Goal: Navigation & Orientation: Find specific page/section

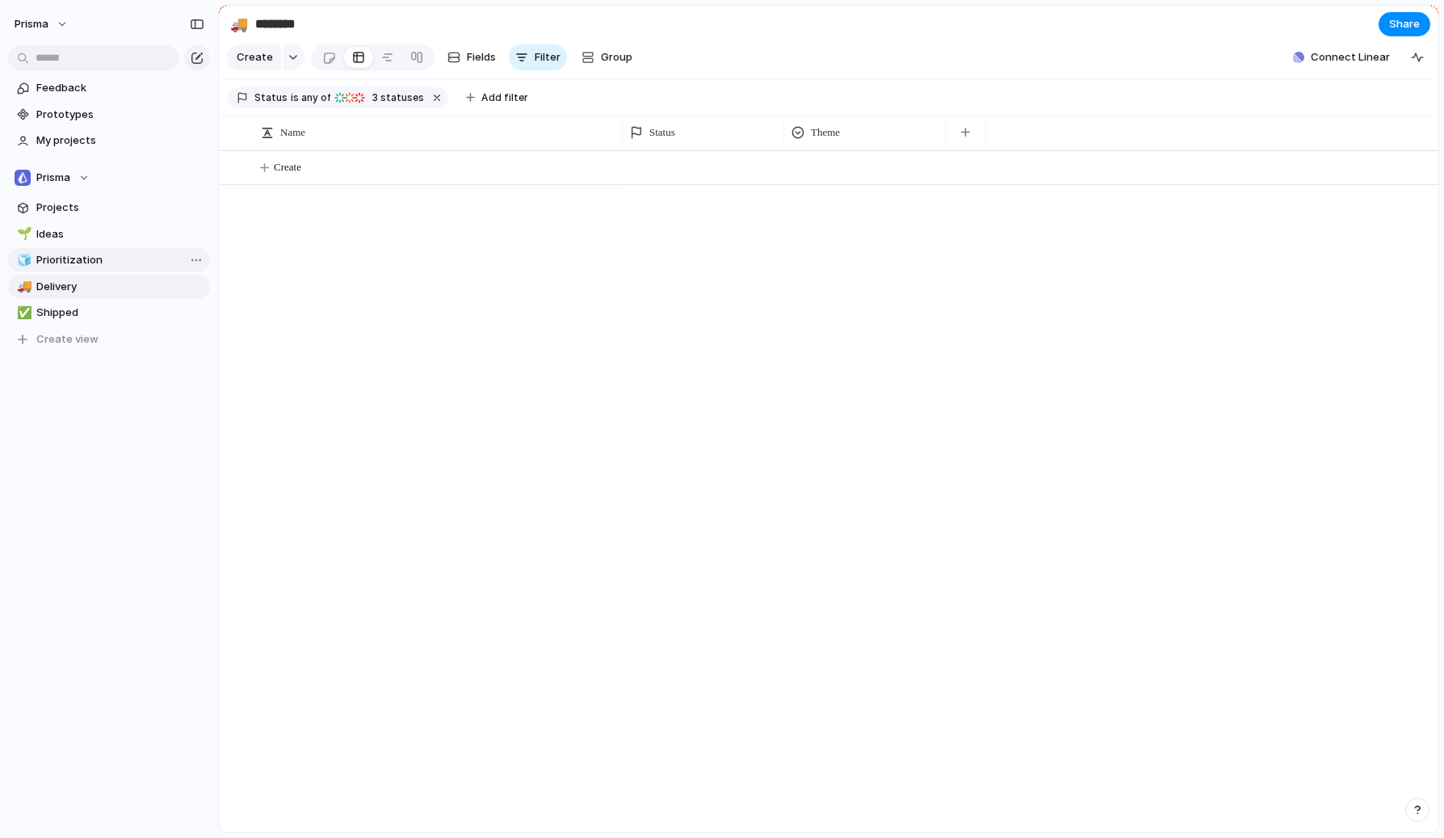
click at [73, 261] on span "Prioritization" at bounding box center [120, 260] width 168 height 16
type input "**********"
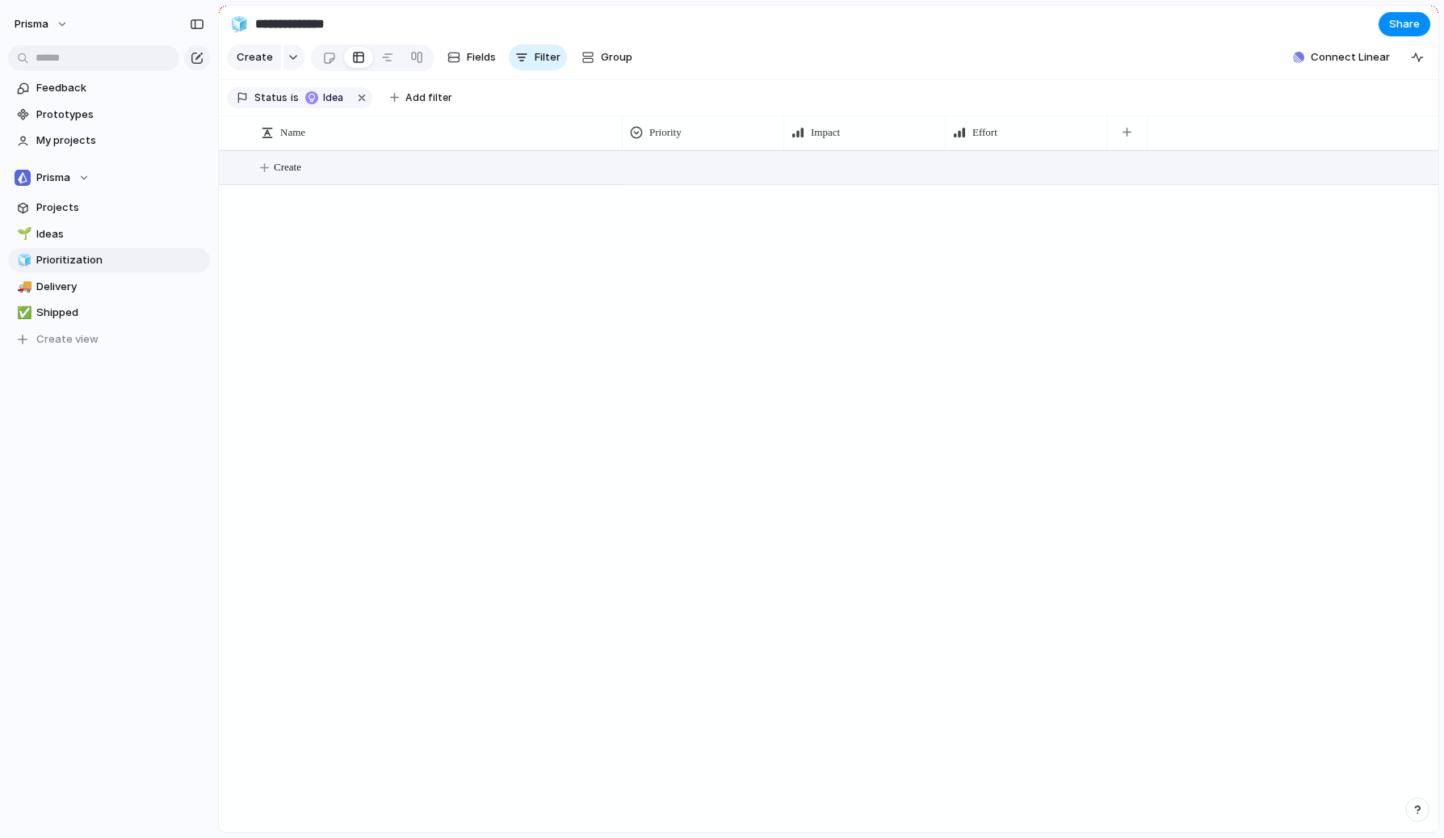
click at [816, 166] on button "Create" at bounding box center [849, 167] width 1228 height 33
click at [863, 168] on button "Create" at bounding box center [849, 167] width 1228 height 33
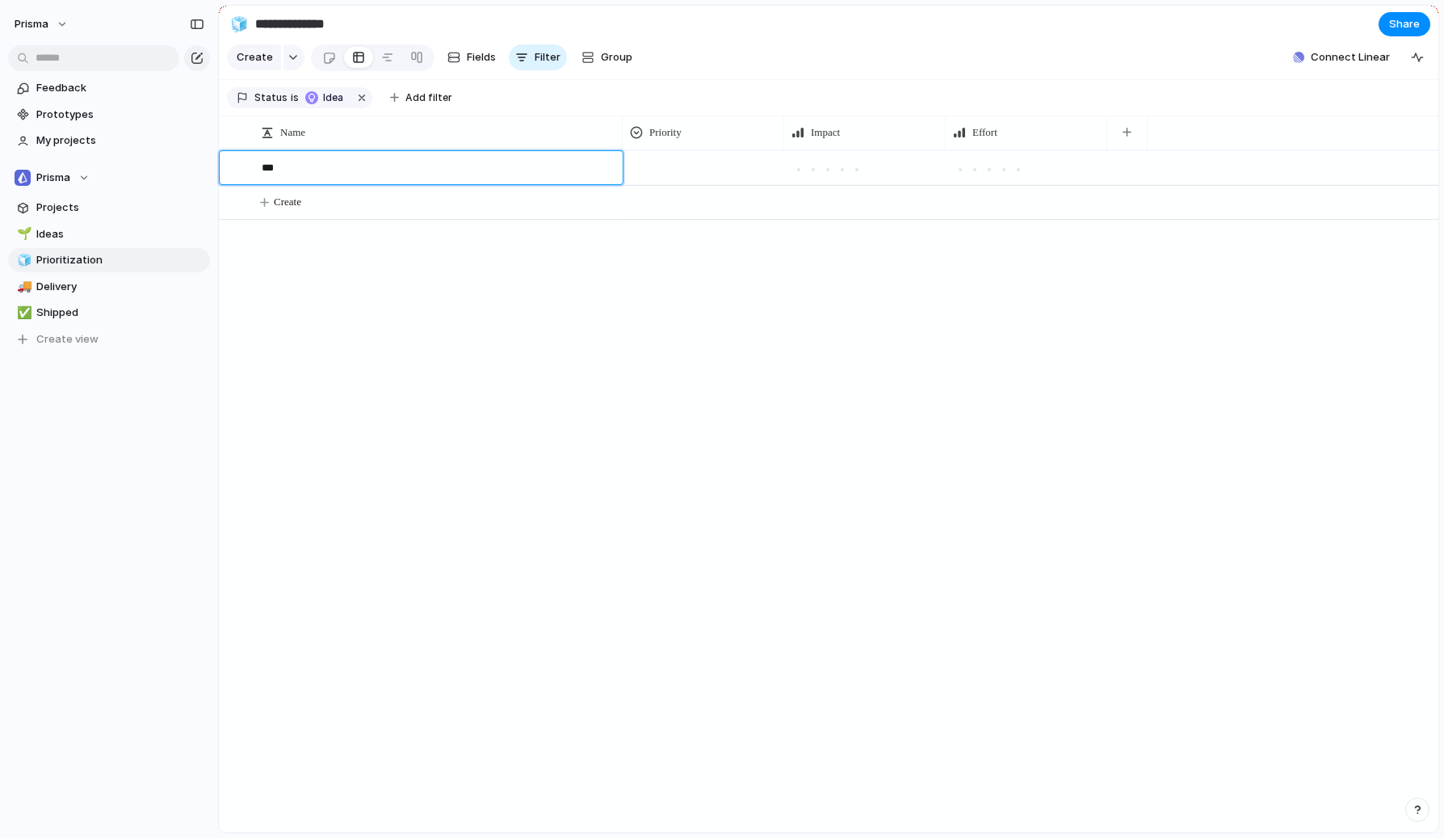
type textarea "****"
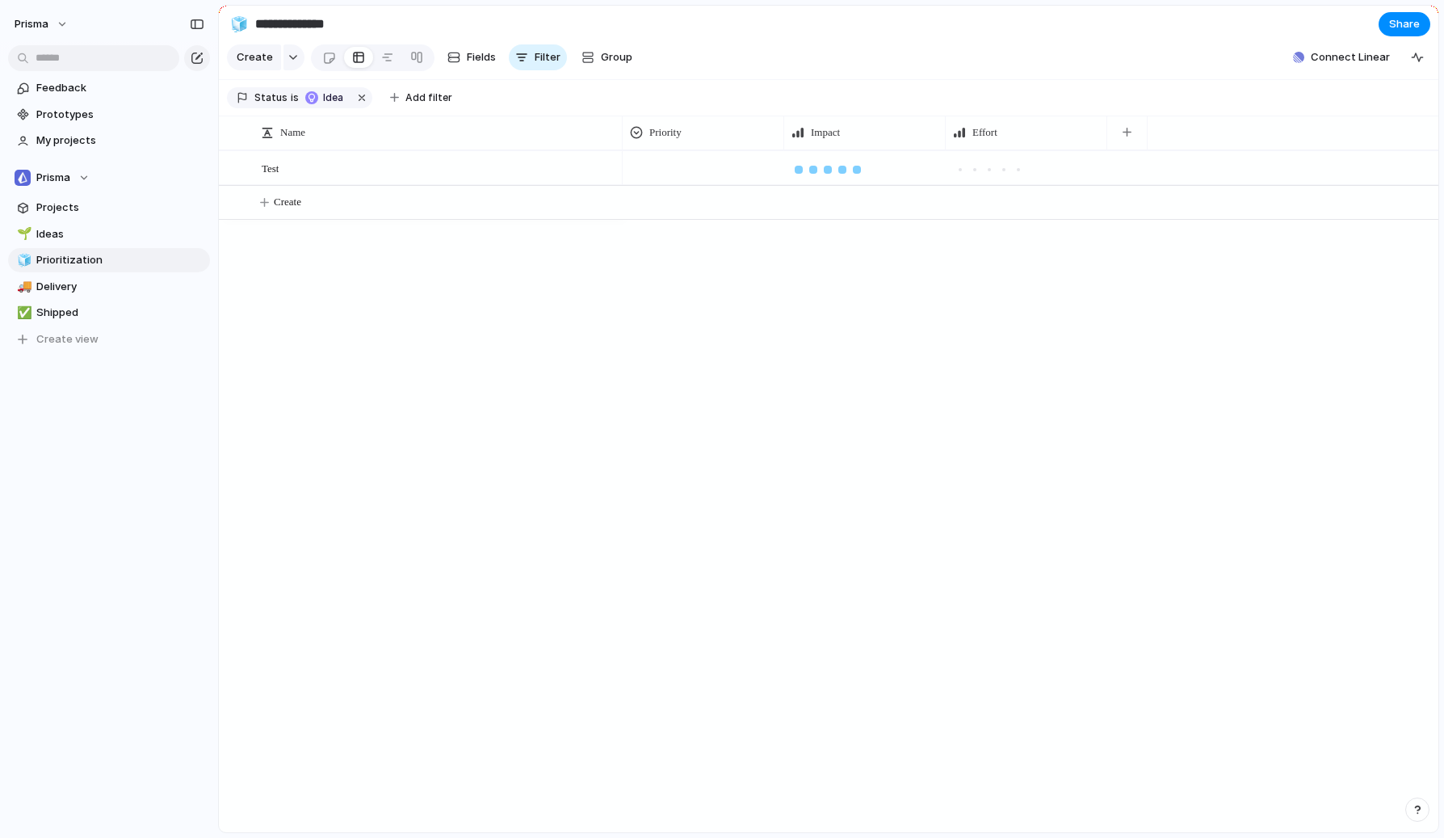
click at [857, 171] on div at bounding box center [857, 170] width 8 height 8
click at [988, 171] on div at bounding box center [989, 170] width 8 height 8
click at [73, 212] on span "Projects" at bounding box center [120, 207] width 168 height 16
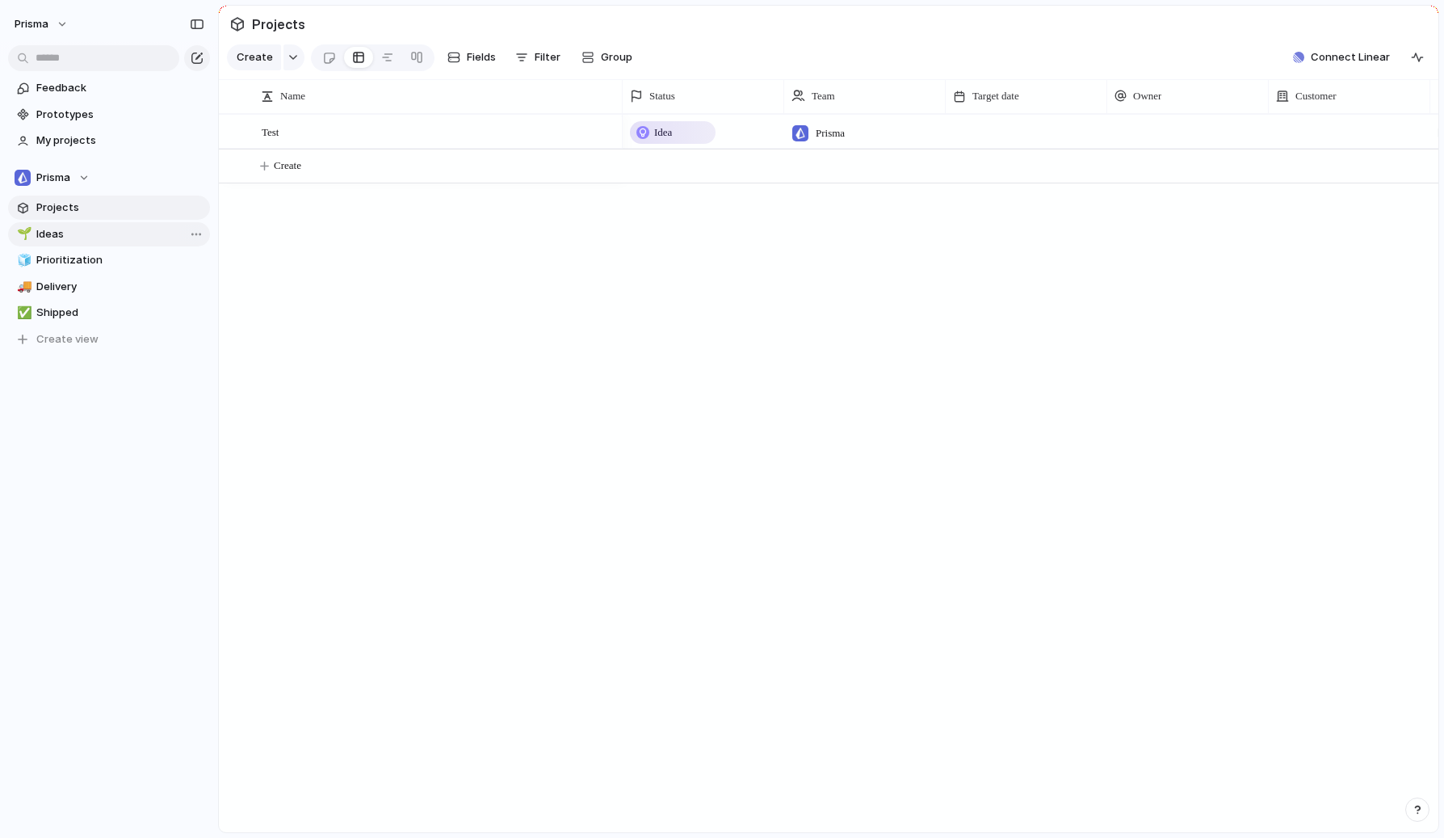
click at [48, 239] on span "Ideas" at bounding box center [120, 234] width 168 height 16
click at [63, 258] on span "Prioritization" at bounding box center [120, 260] width 168 height 16
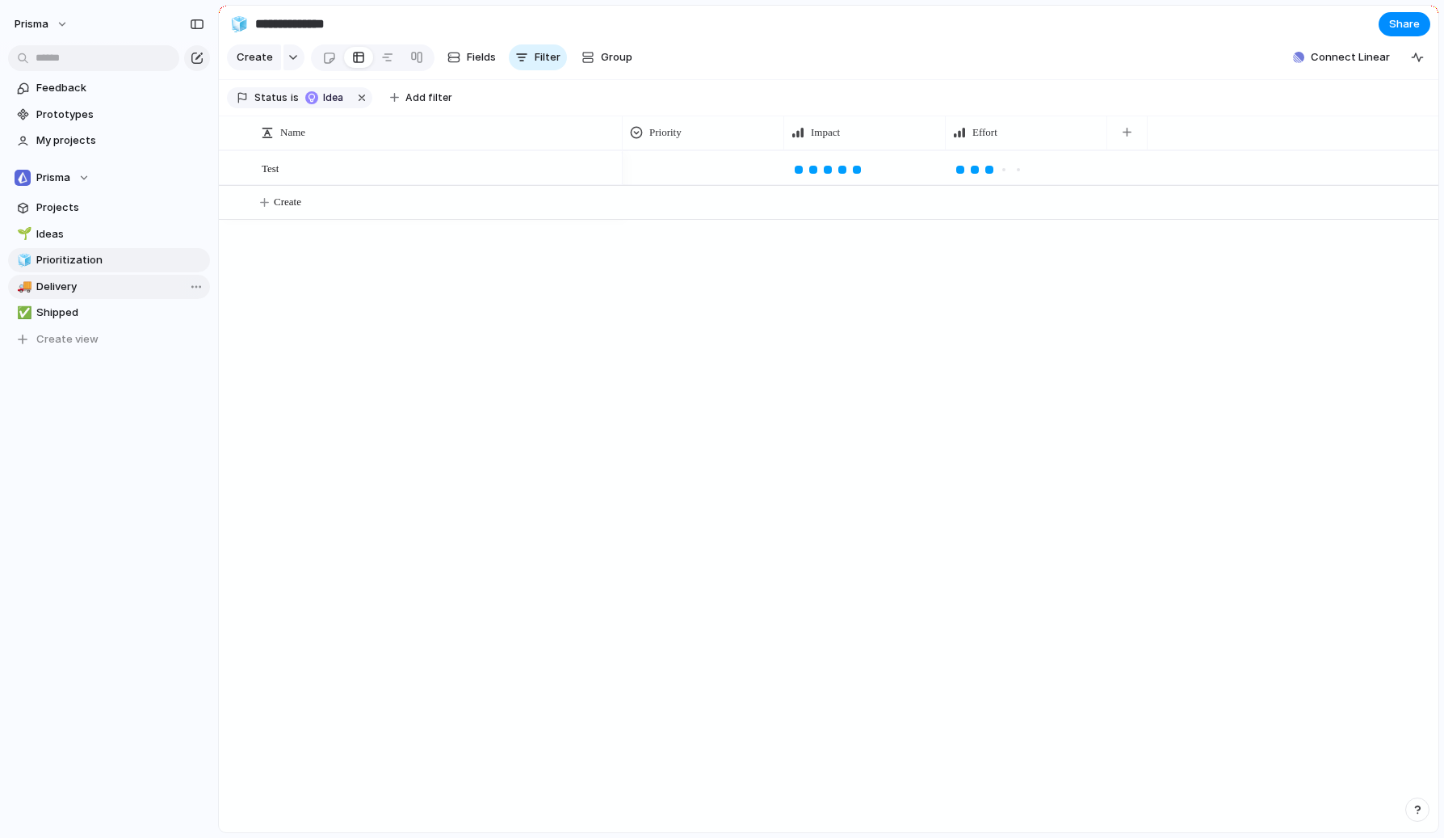
click at [52, 286] on span "Delivery" at bounding box center [120, 287] width 168 height 16
type input "********"
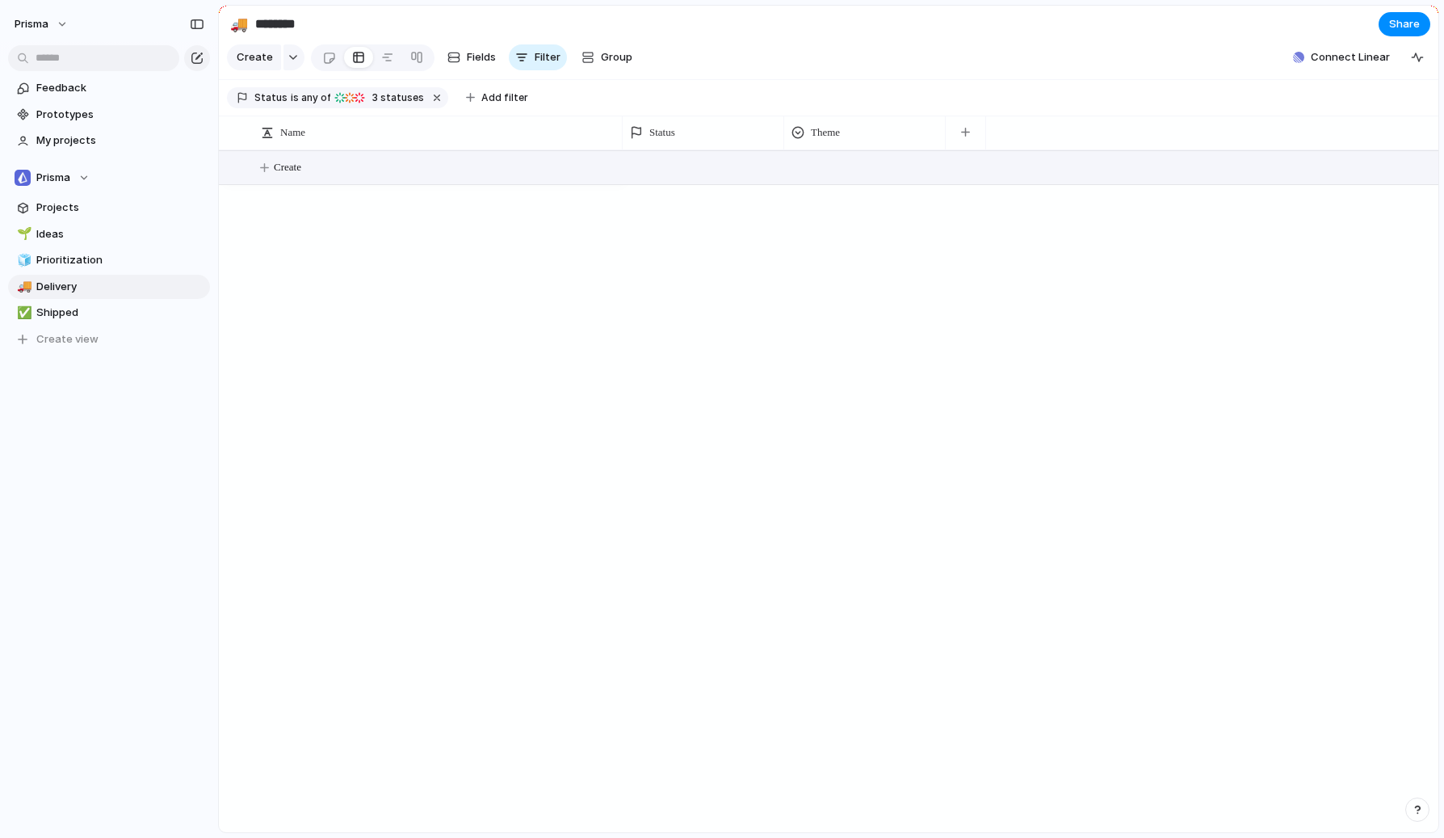
click at [854, 166] on button "Create" at bounding box center [849, 167] width 1228 height 33
click at [834, 157] on button "Create" at bounding box center [849, 167] width 1228 height 33
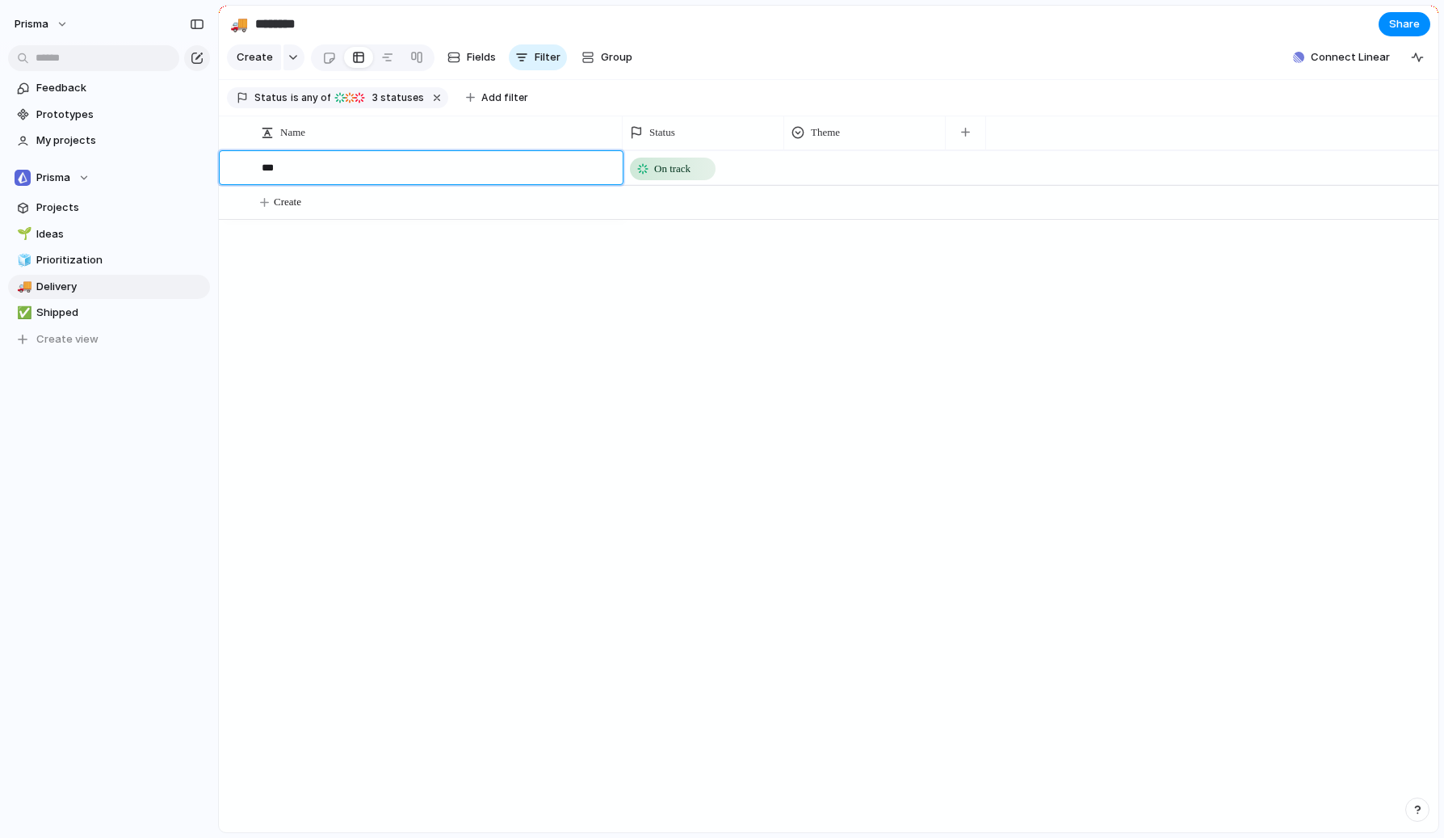
type textarea "****"
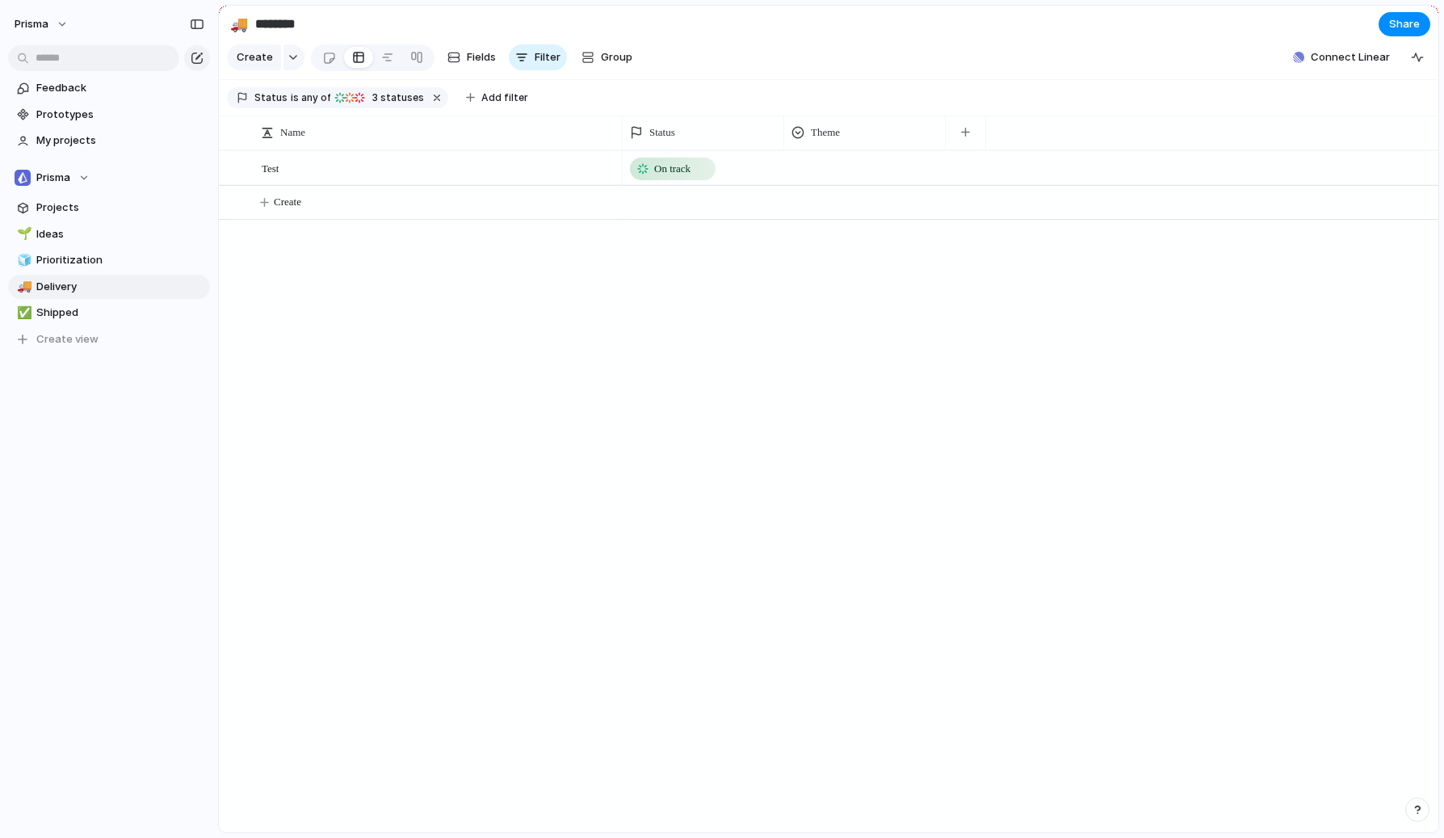
click at [832, 165] on div at bounding box center [865, 165] width 160 height 27
drag, startPoint x: 640, startPoint y: 352, endPoint x: 170, endPoint y: 308, distance: 472.9
click at [640, 352] on div "🌱 Experiment 🔮 Magic 🔨 Infrastructure 🚀 Scale" at bounding box center [722, 419] width 1444 height 838
click at [71, 309] on span "Shipped" at bounding box center [120, 312] width 168 height 16
type input "*******"
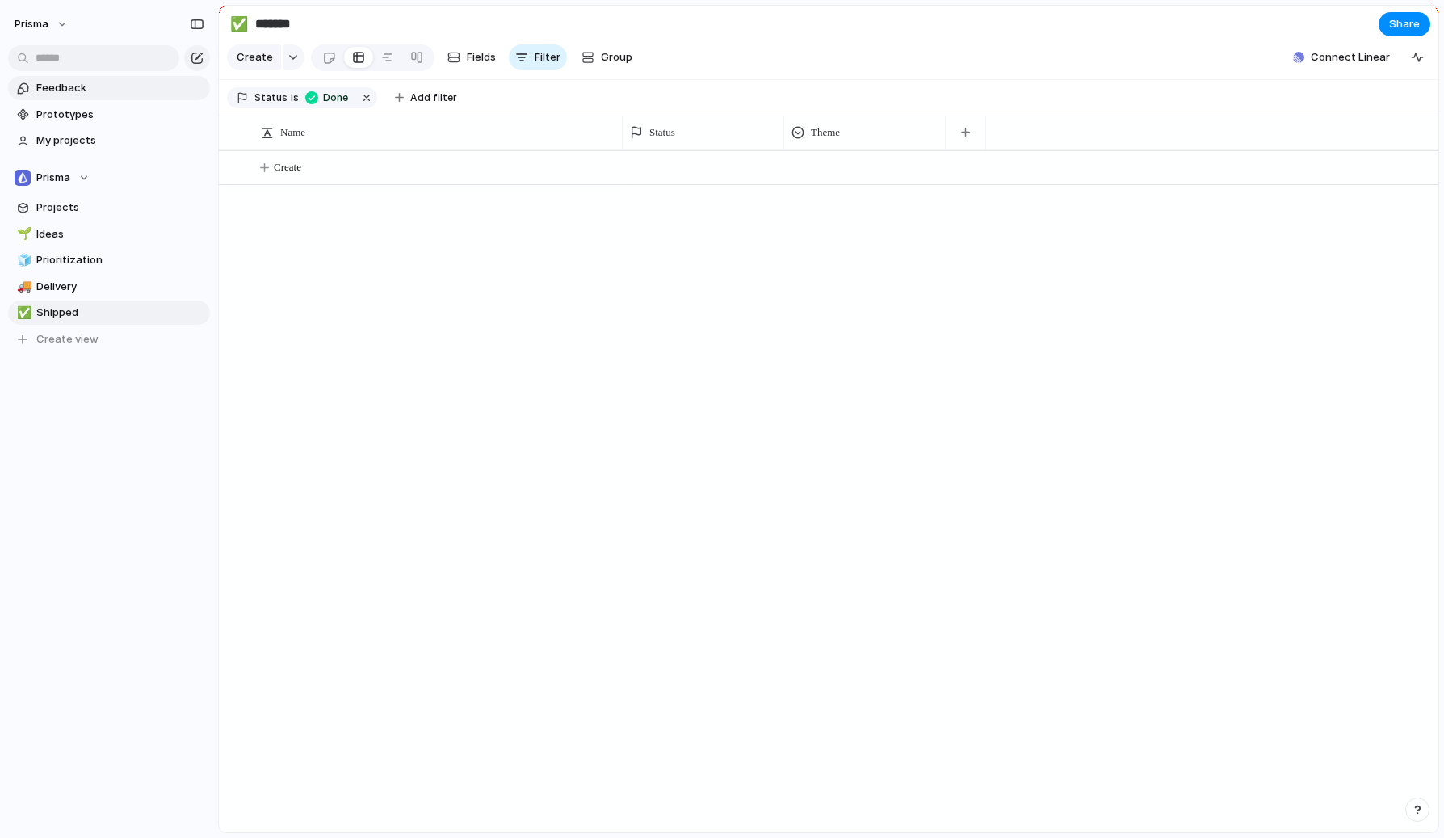
click at [65, 90] on span "Feedback" at bounding box center [120, 88] width 168 height 16
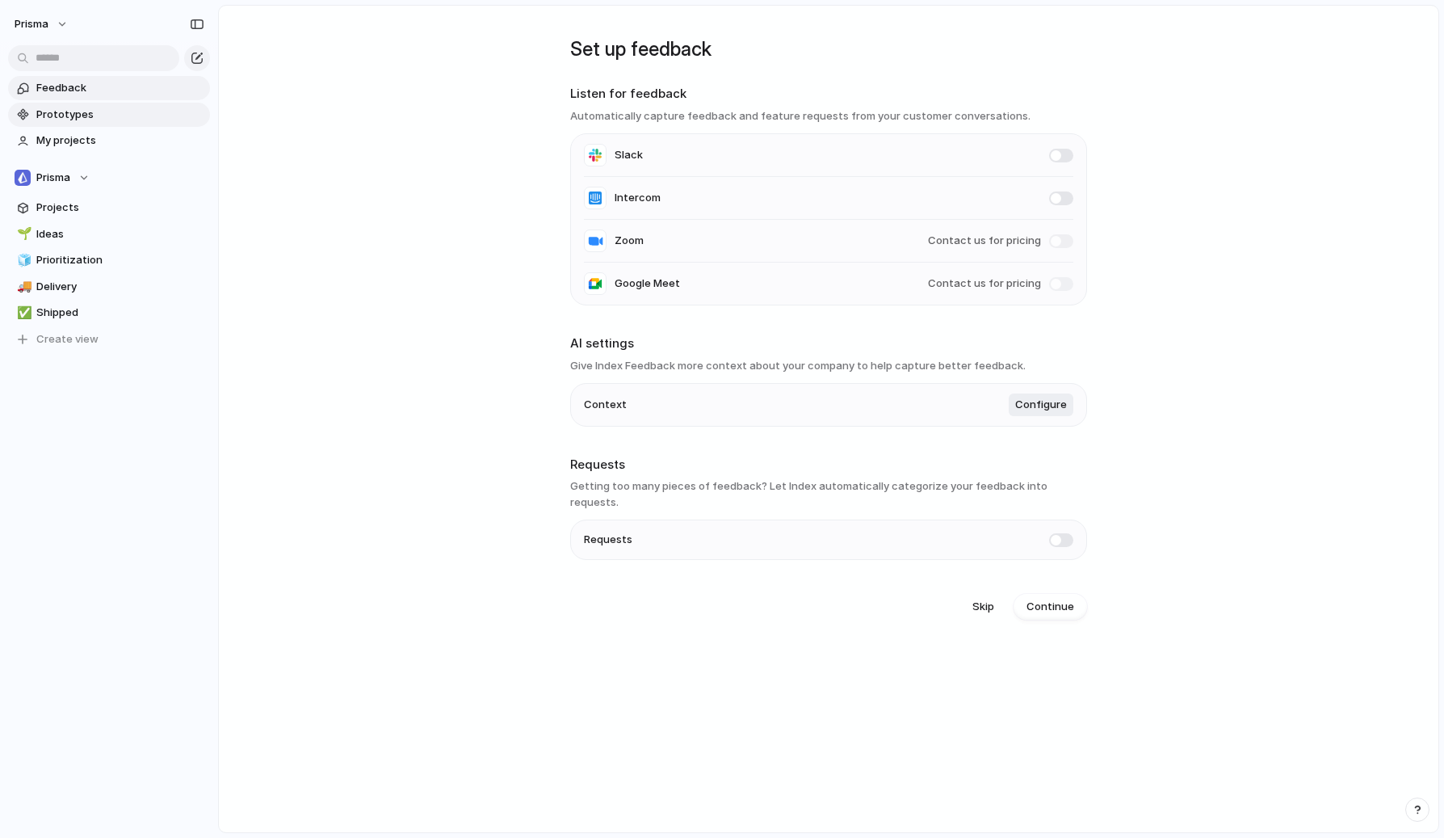
click at [69, 122] on link "Prototypes" at bounding box center [109, 115] width 202 height 24
click at [102, 131] on link "My projects" at bounding box center [109, 140] width 202 height 24
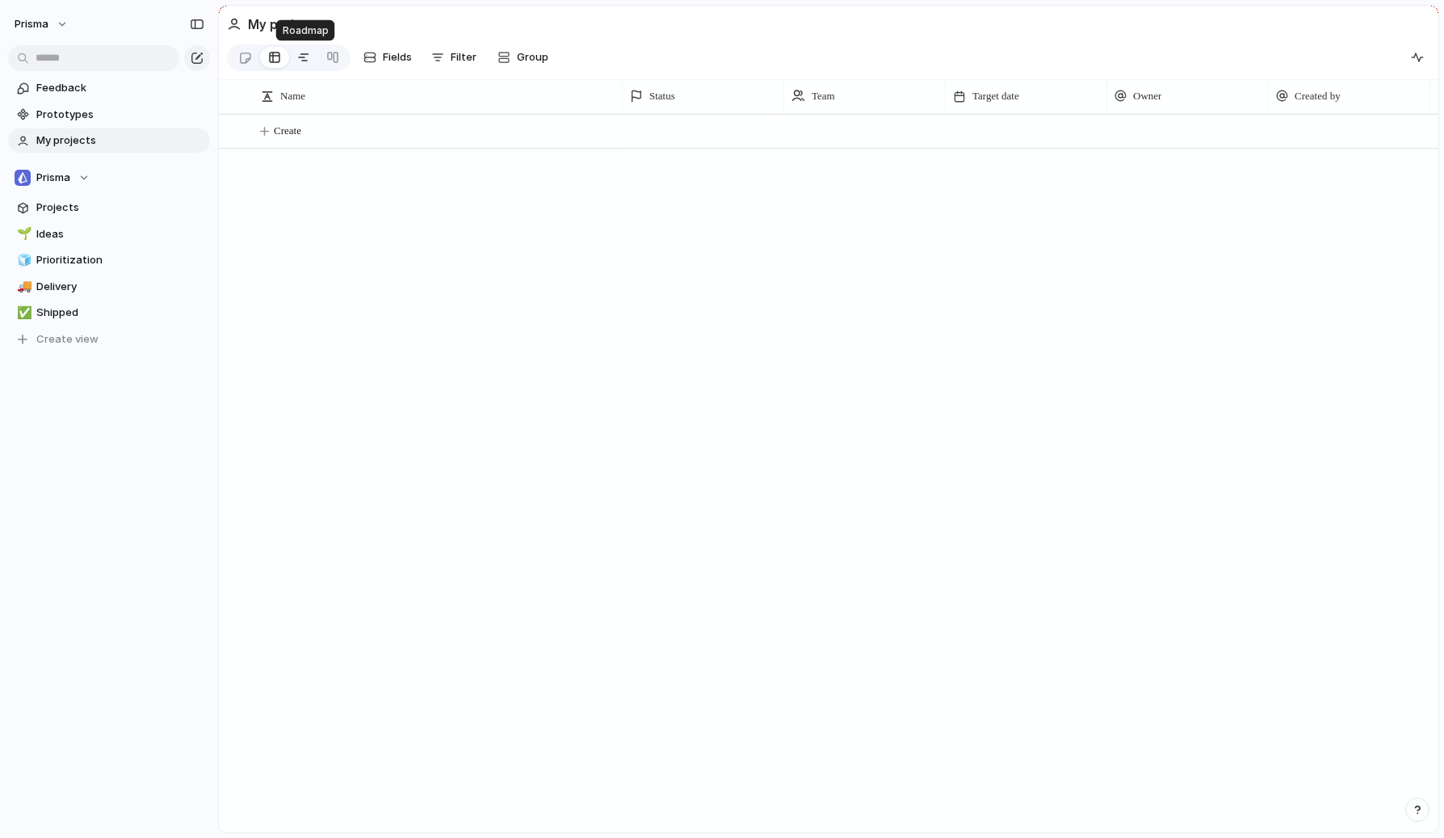
click at [303, 58] on div at bounding box center [303, 57] width 13 height 26
click at [77, 208] on span "Projects" at bounding box center [120, 207] width 168 height 16
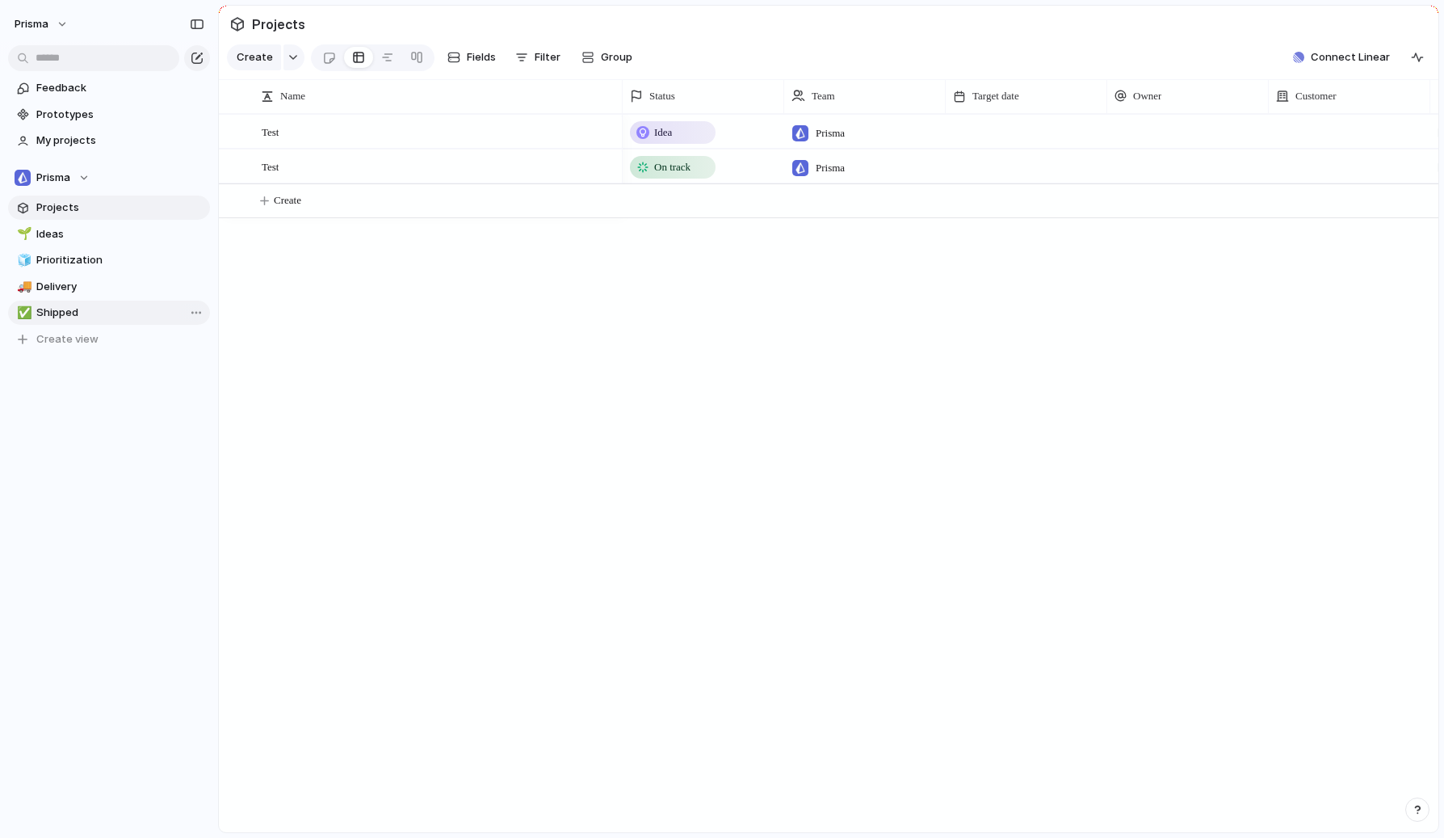
click at [89, 305] on span "Shipped" at bounding box center [120, 312] width 168 height 16
